Goal: Find specific page/section: Locate a particular part of the current website

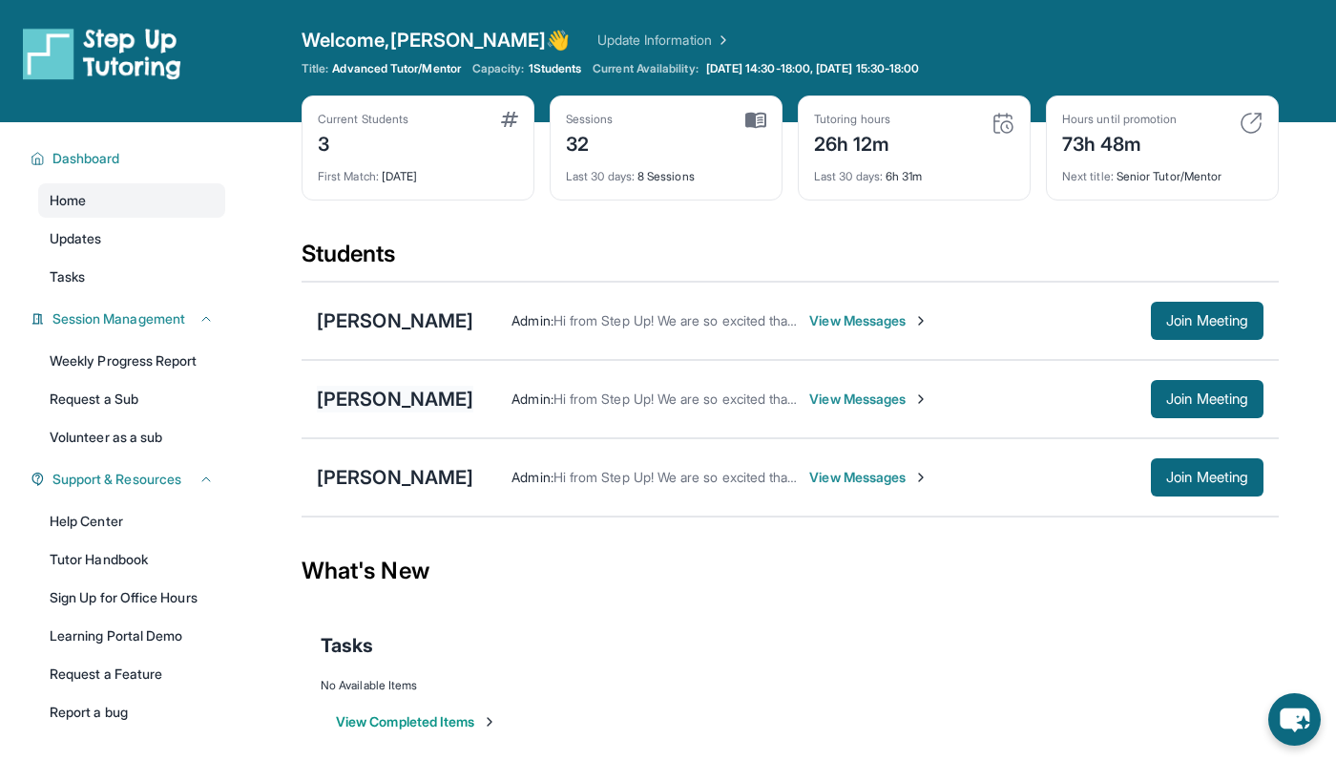
click at [390, 394] on div "[PERSON_NAME]" at bounding box center [395, 399] width 157 height 27
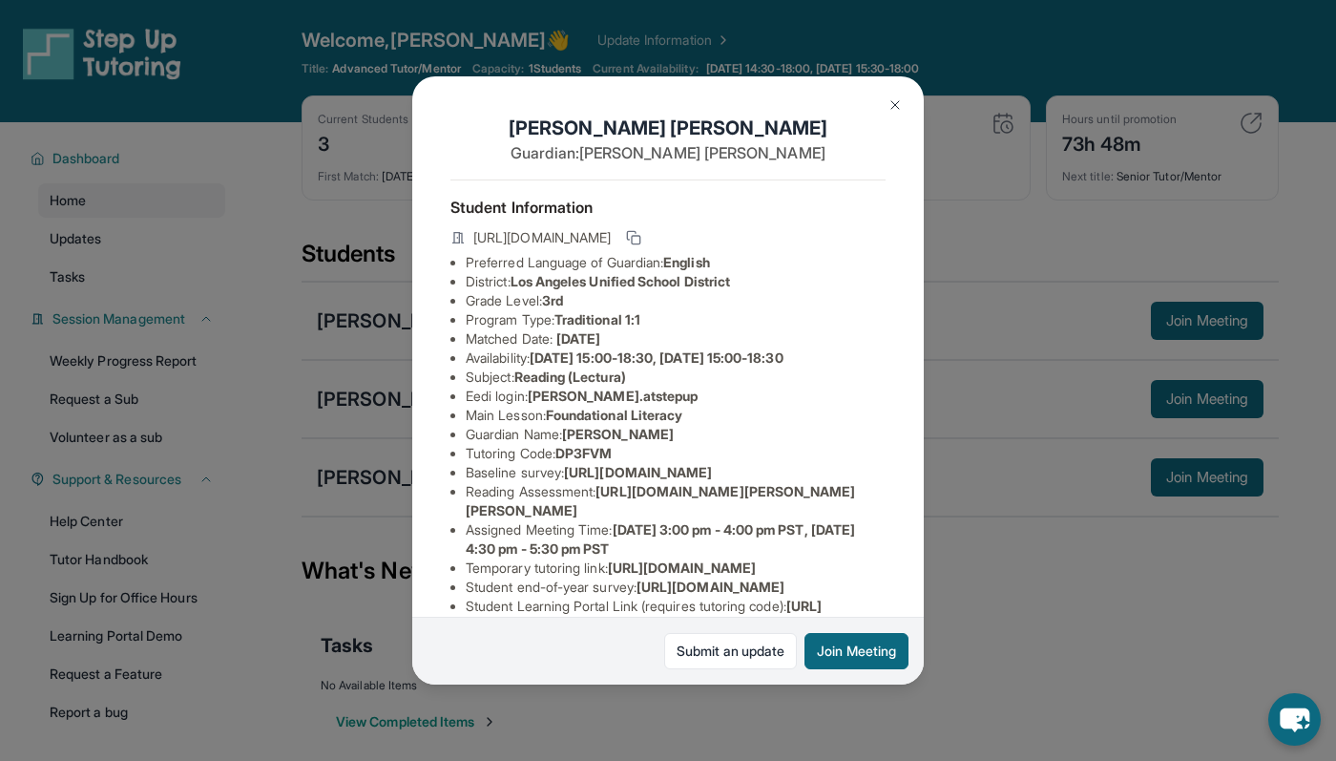
click at [1033, 446] on div "[PERSON_NAME] Guardian: [PERSON_NAME] Student Information [URL][DOMAIN_NAME] Pr…" at bounding box center [668, 380] width 1336 height 761
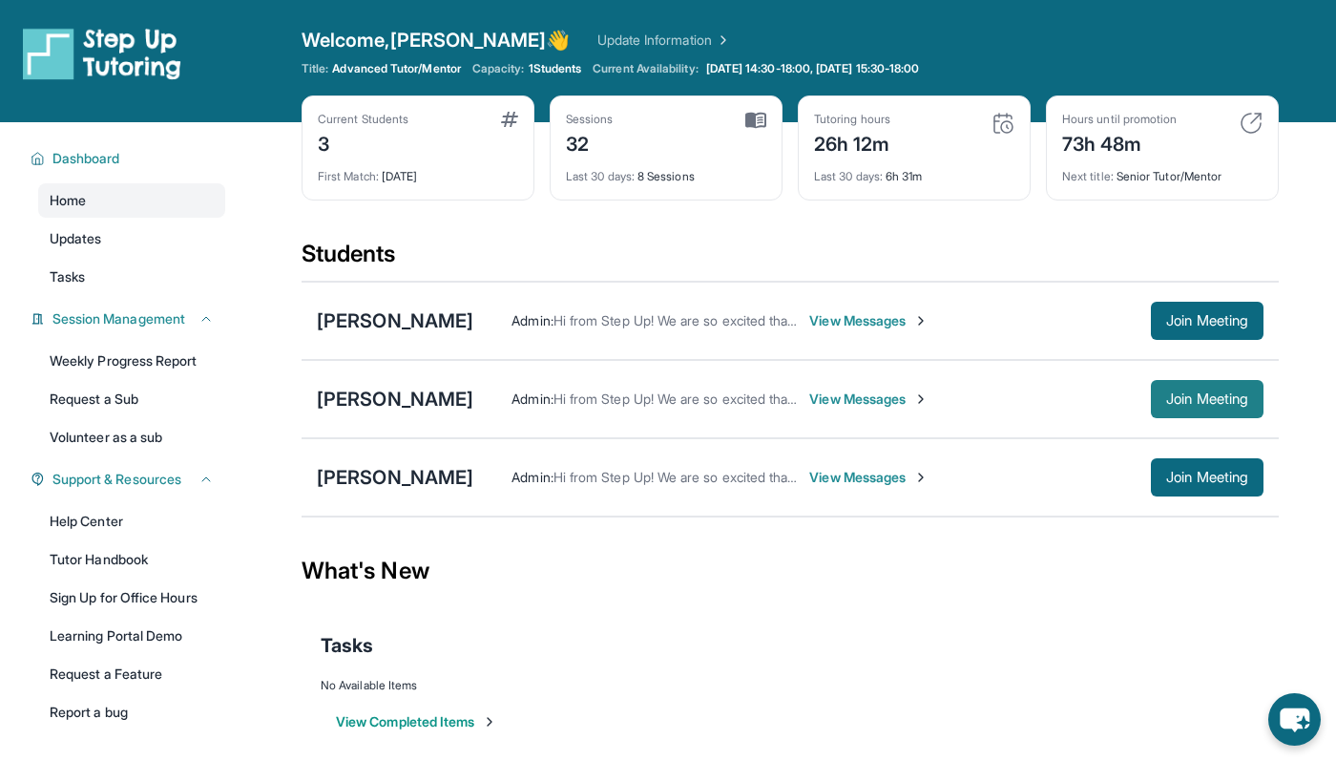
click at [1168, 405] on span "Join Meeting" at bounding box center [1207, 398] width 82 height 11
click at [473, 399] on div "Admin : Hi from Step Up! We are so excited that you are matched with one anothe…" at bounding box center [812, 398] width 678 height 19
click at [378, 399] on div "[PERSON_NAME]" at bounding box center [395, 399] width 157 height 27
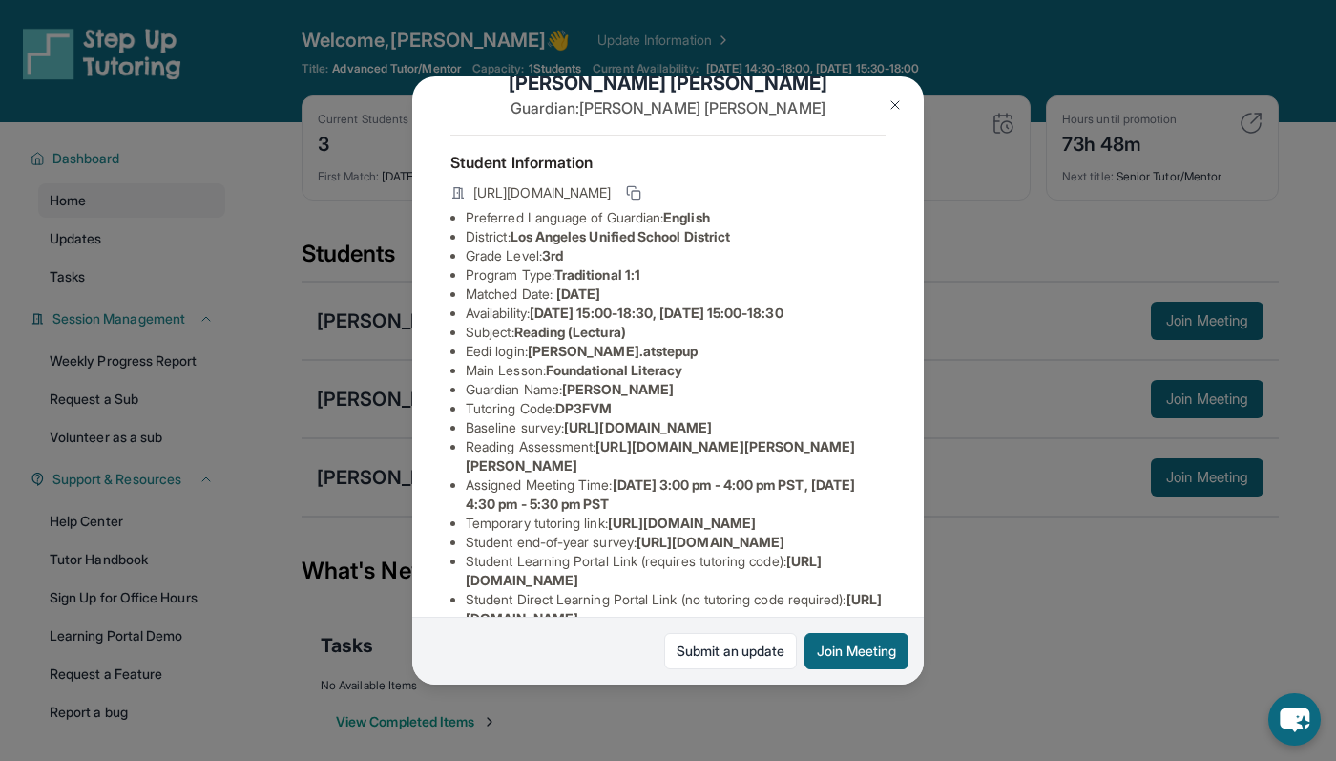
scroll to position [42, 7]
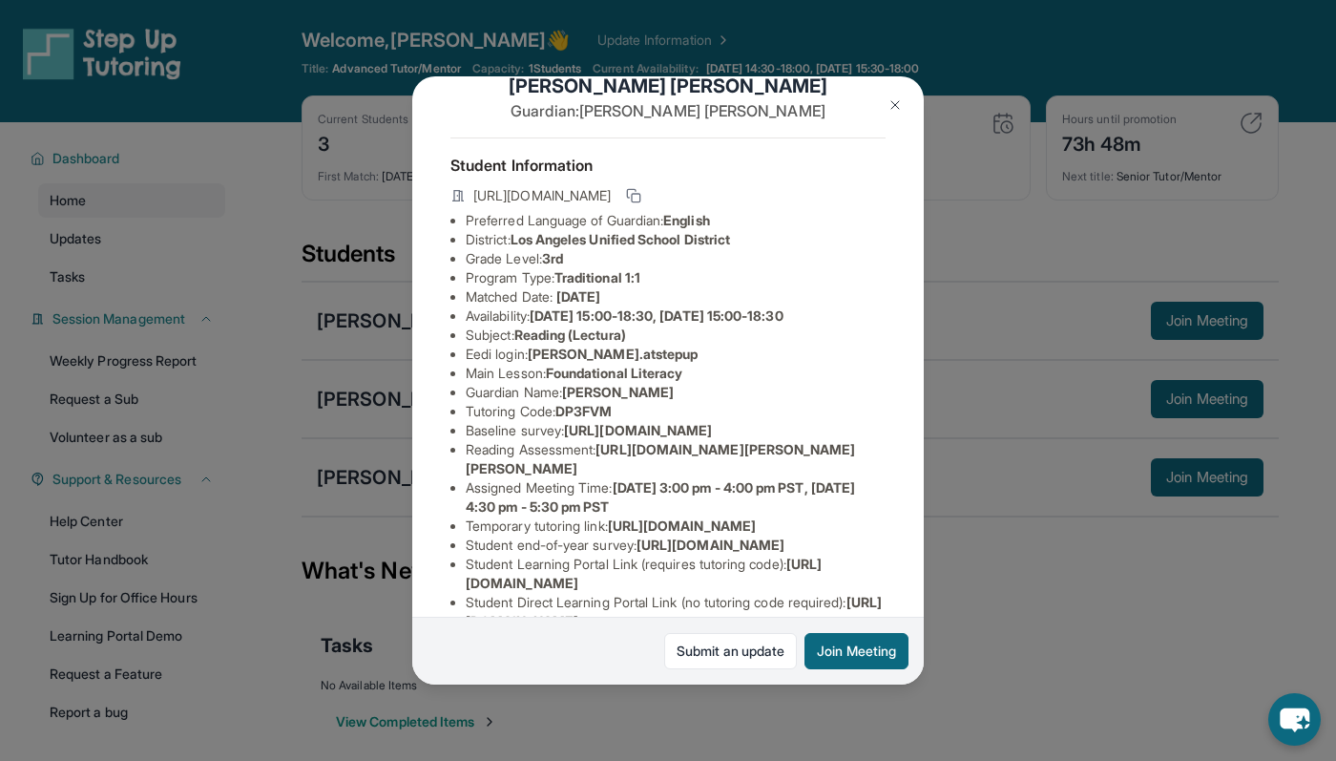
click at [289, 291] on div "[PERSON_NAME] Guardian: [PERSON_NAME] Student Information [URL][DOMAIN_NAME] Pr…" at bounding box center [668, 380] width 1336 height 761
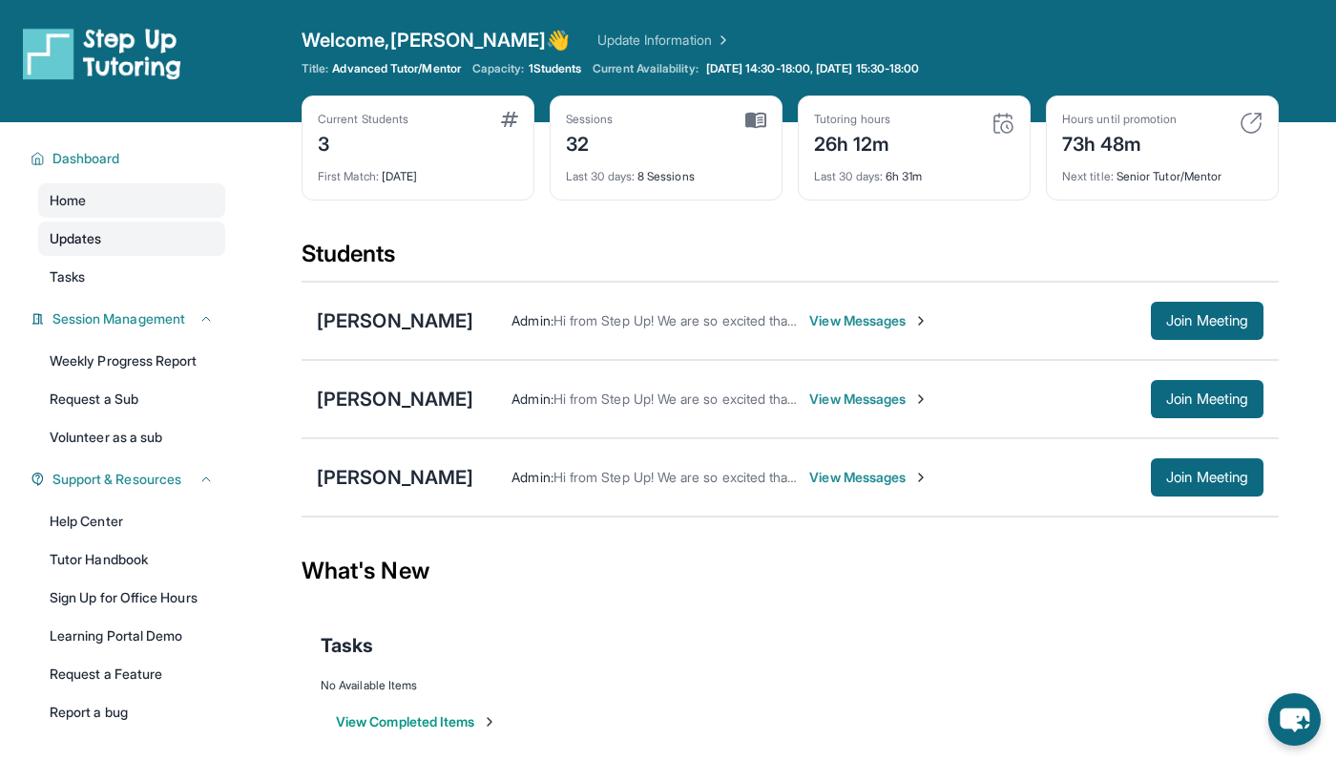
click at [169, 241] on link "Updates" at bounding box center [131, 238] width 187 height 34
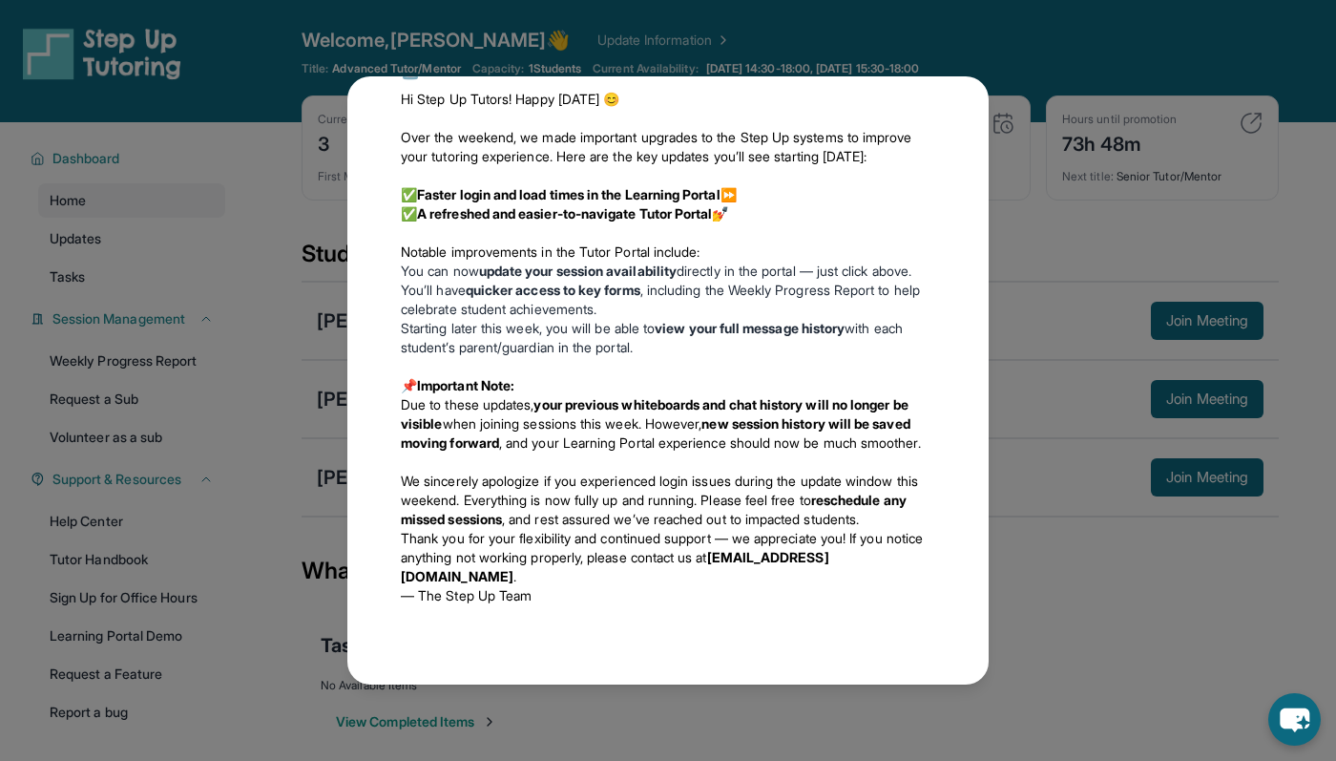
scroll to position [122, 0]
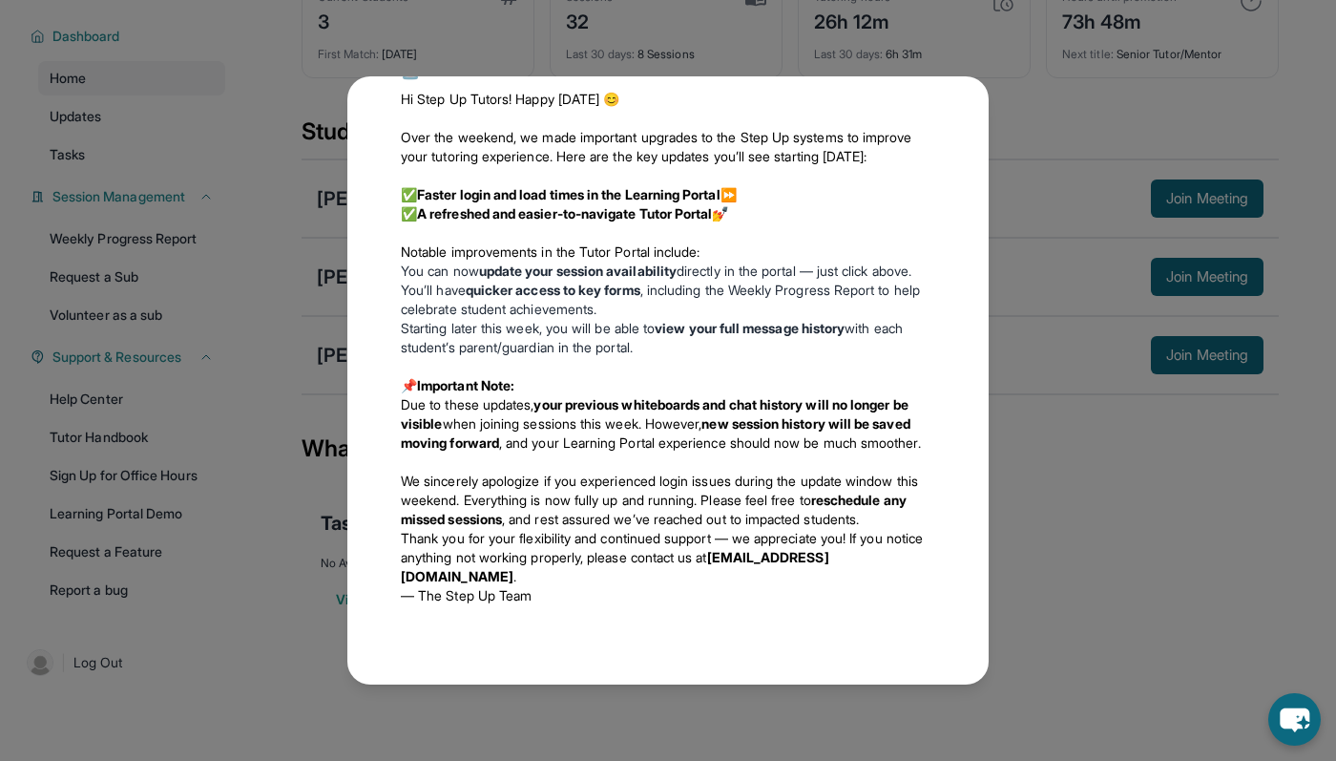
click at [212, 306] on div "Updates [DATE] Fall 2025 Program Updates 🎉 We’ve got important news to share ab…" at bounding box center [668, 380] width 1336 height 761
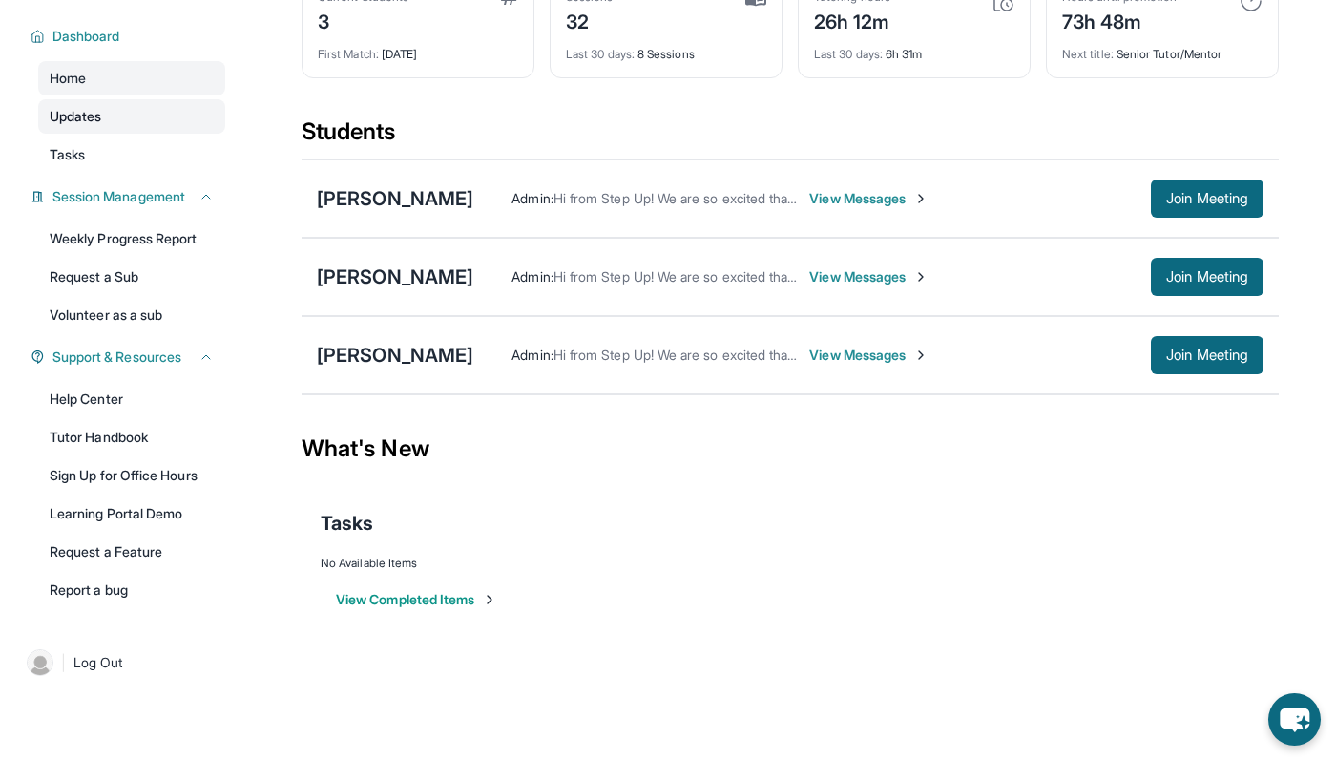
click at [140, 118] on link "Updates" at bounding box center [131, 116] width 187 height 34
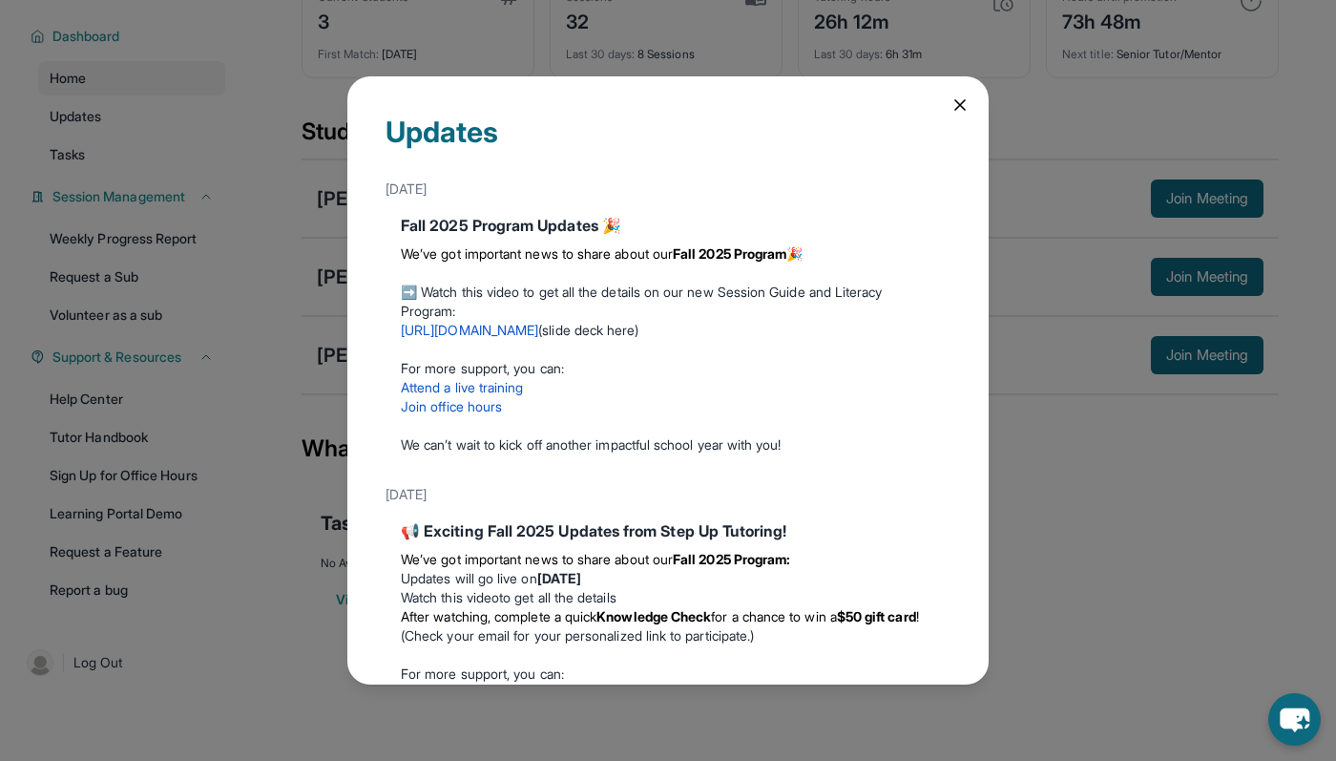
click at [174, 166] on div "Updates [DATE] Fall 2025 Program Updates 🎉 We’ve got important news to share ab…" at bounding box center [668, 380] width 1336 height 761
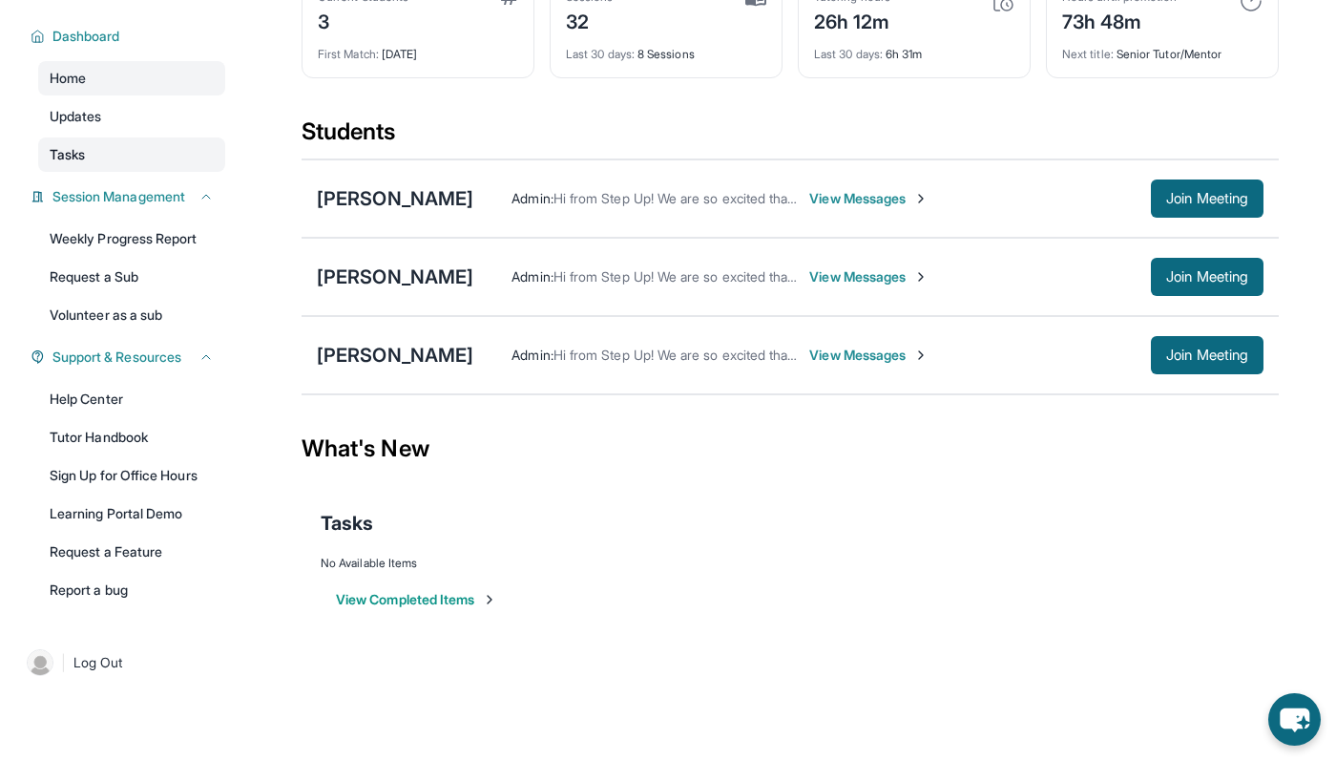
click at [155, 153] on link "Tasks" at bounding box center [131, 154] width 187 height 34
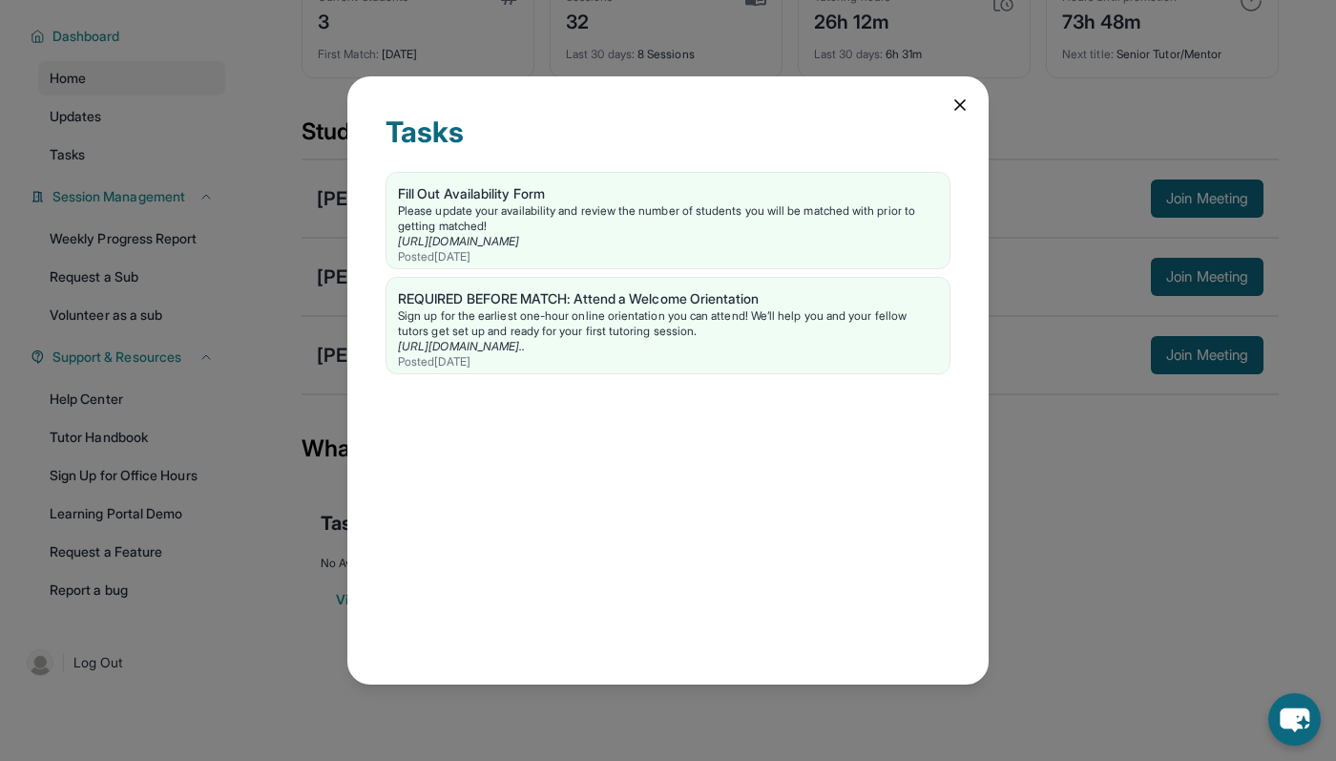
click at [265, 279] on div "Tasks Fill Out Availability Form Please update your availability and review the…" at bounding box center [668, 380] width 1336 height 761
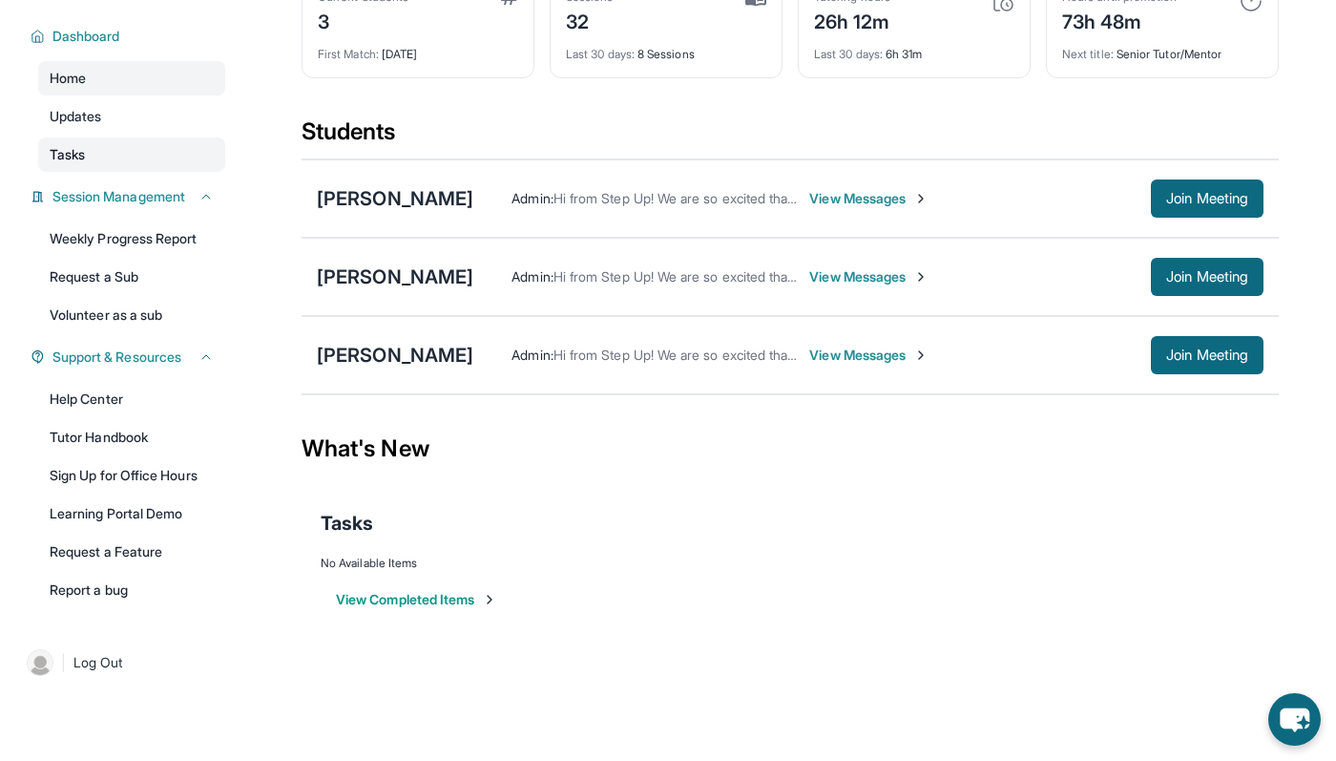
click at [210, 167] on link "Tasks" at bounding box center [131, 154] width 187 height 34
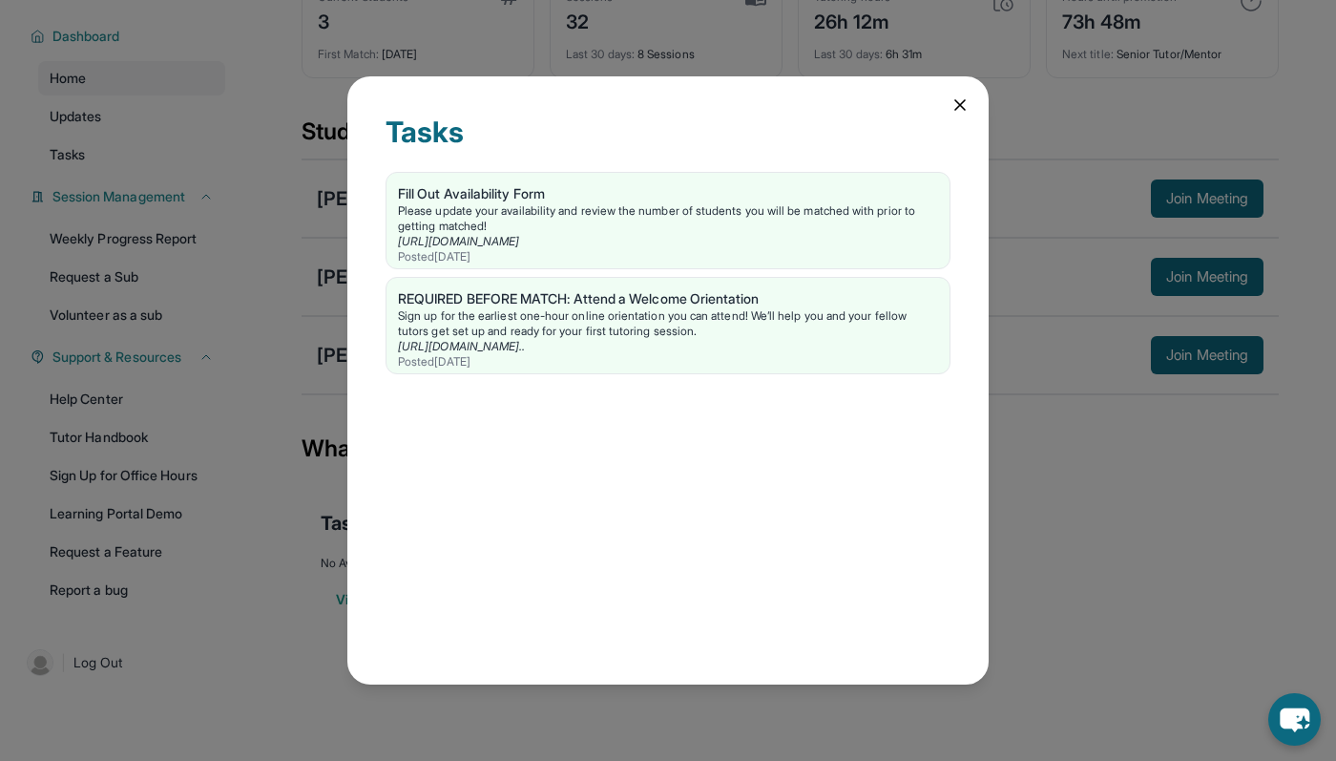
click at [276, 314] on div "Tasks Fill Out Availability Form Please update your availability and review the…" at bounding box center [668, 380] width 1336 height 761
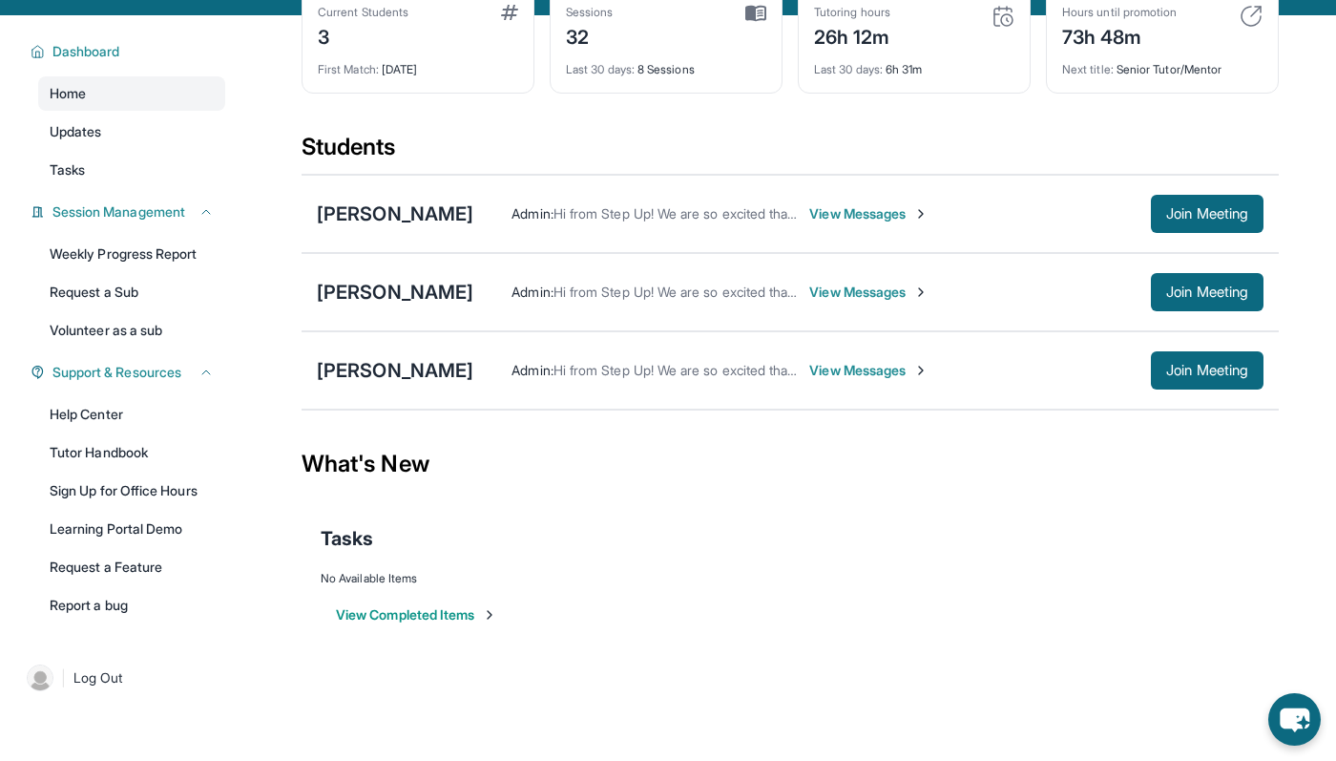
scroll to position [116, 0]
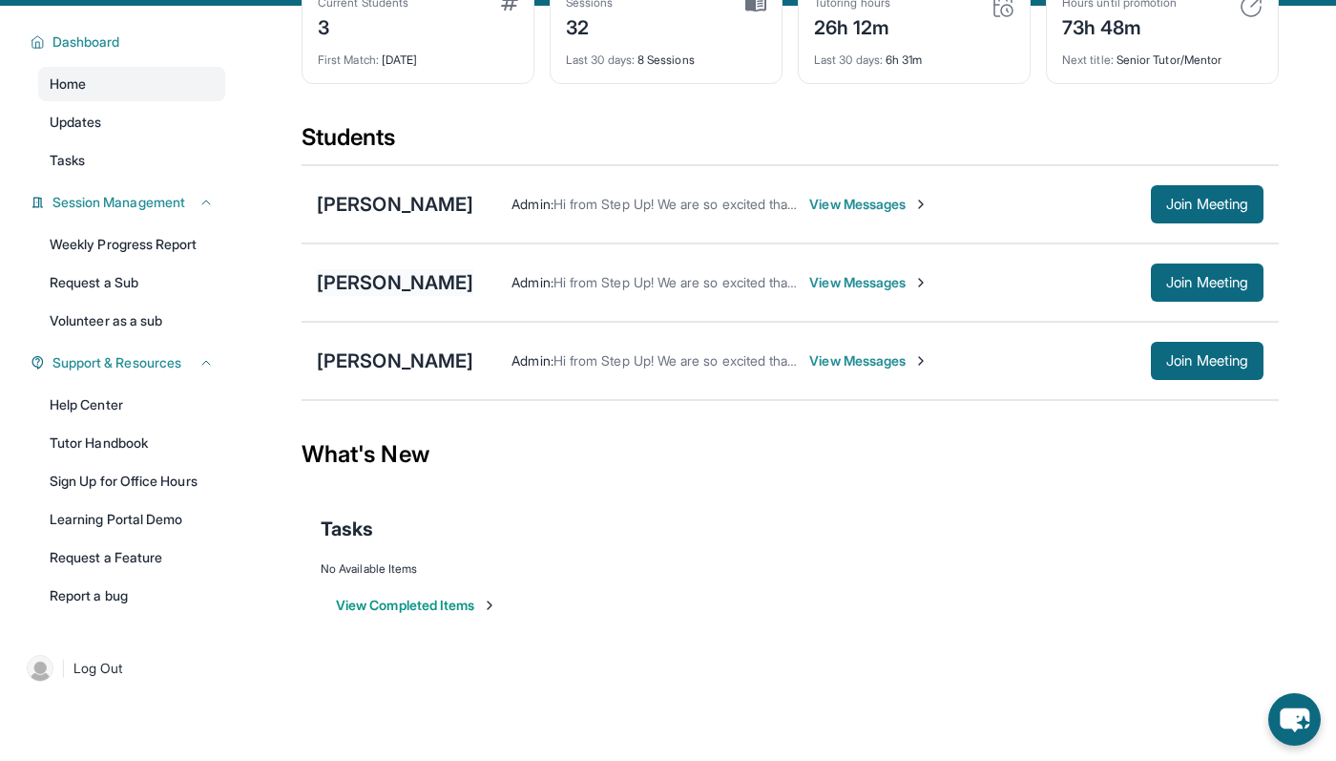
click at [396, 284] on div "[PERSON_NAME]" at bounding box center [395, 282] width 157 height 27
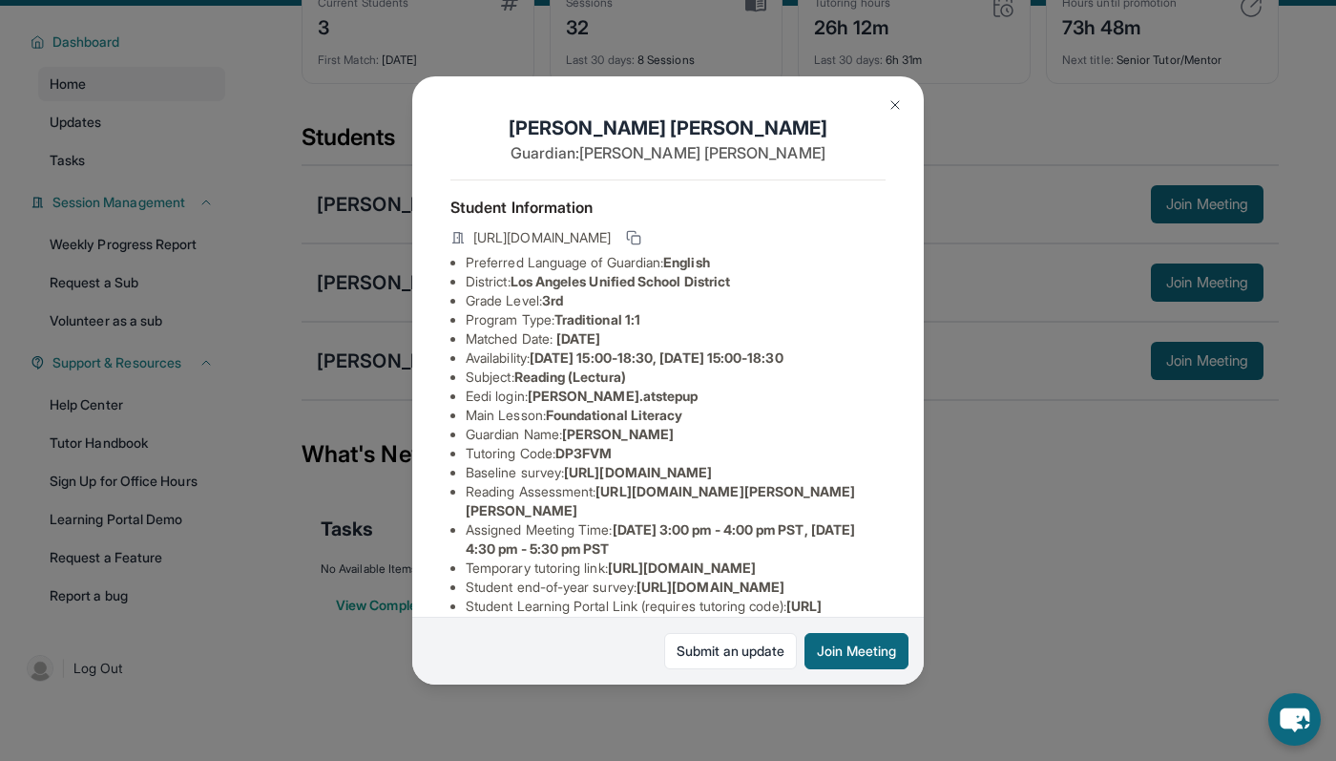
click at [582, 395] on span "[PERSON_NAME].atstepup" at bounding box center [613, 396] width 171 height 16
click at [537, 390] on span "[PERSON_NAME].atstepup" at bounding box center [613, 396] width 171 height 16
drag, startPoint x: 537, startPoint y: 395, endPoint x: 662, endPoint y: 393, distance: 124.1
click at [662, 393] on li "Eedi login : [PERSON_NAME].atstepup" at bounding box center [676, 396] width 420 height 19
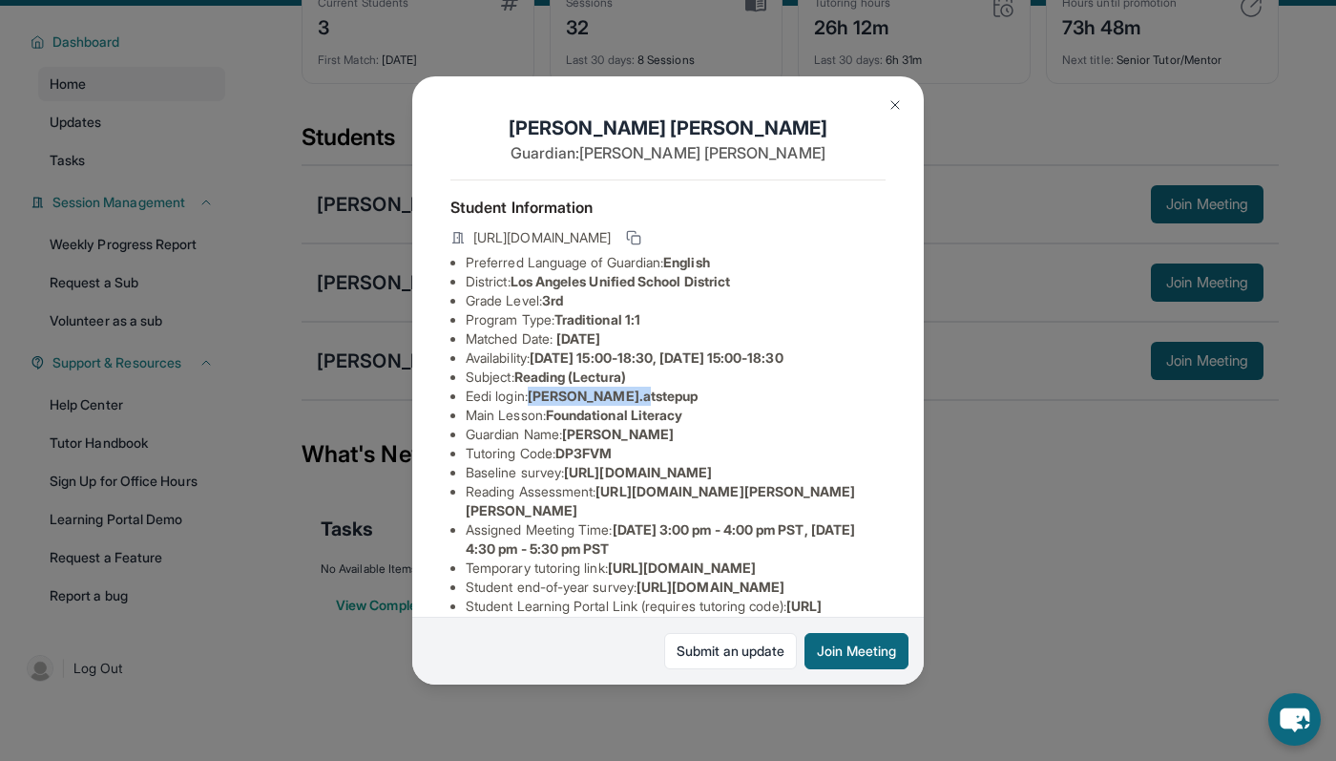
copy span "[PERSON_NAME].atstepup"
click at [732, 431] on li "Guardian Name : [PERSON_NAME]" at bounding box center [676, 434] width 420 height 19
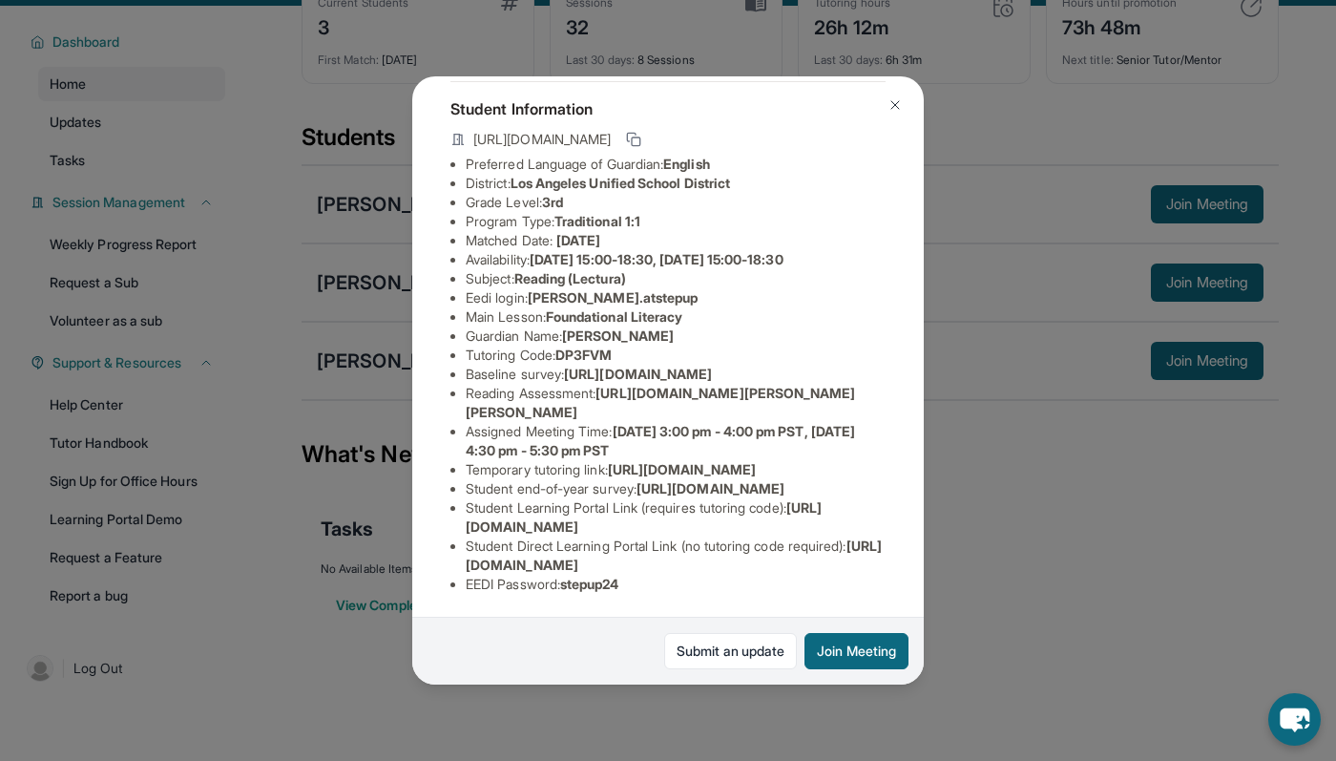
scroll to position [289, 0]
